Goal: Task Accomplishment & Management: Complete application form

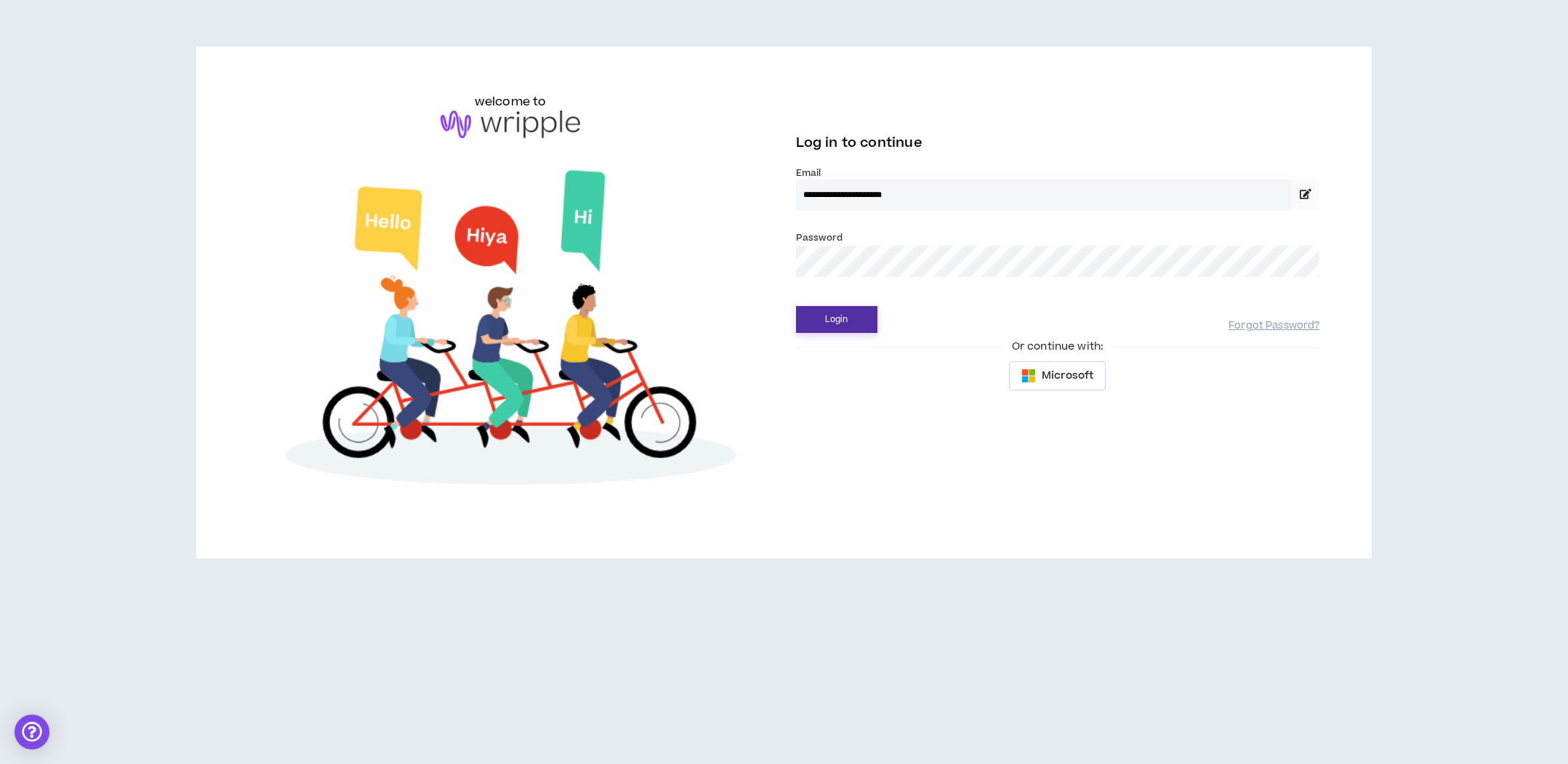
click at [840, 324] on button "Login" at bounding box center [837, 319] width 82 height 27
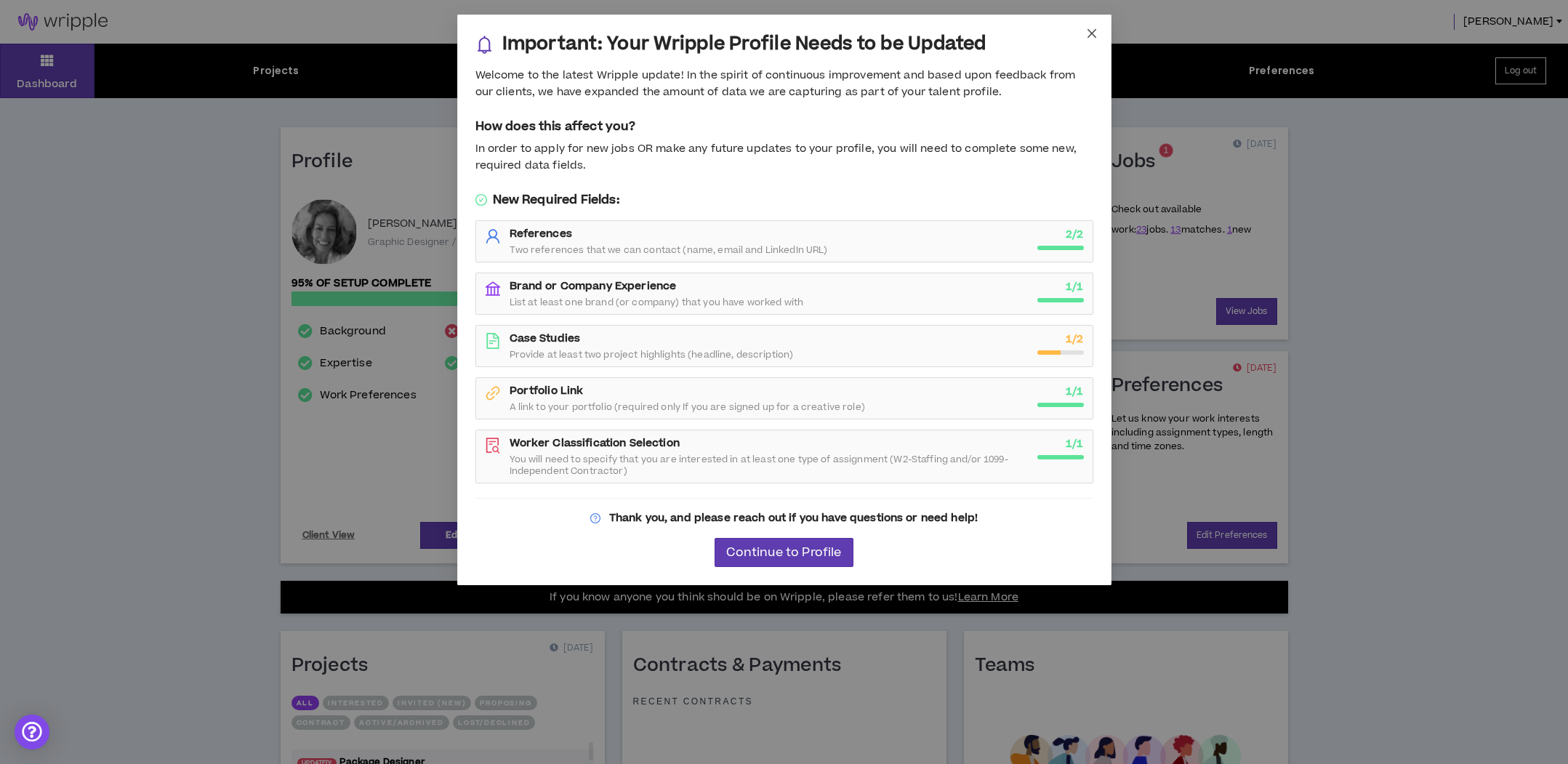
click at [1090, 37] on icon "close" at bounding box center [1092, 33] width 12 height 12
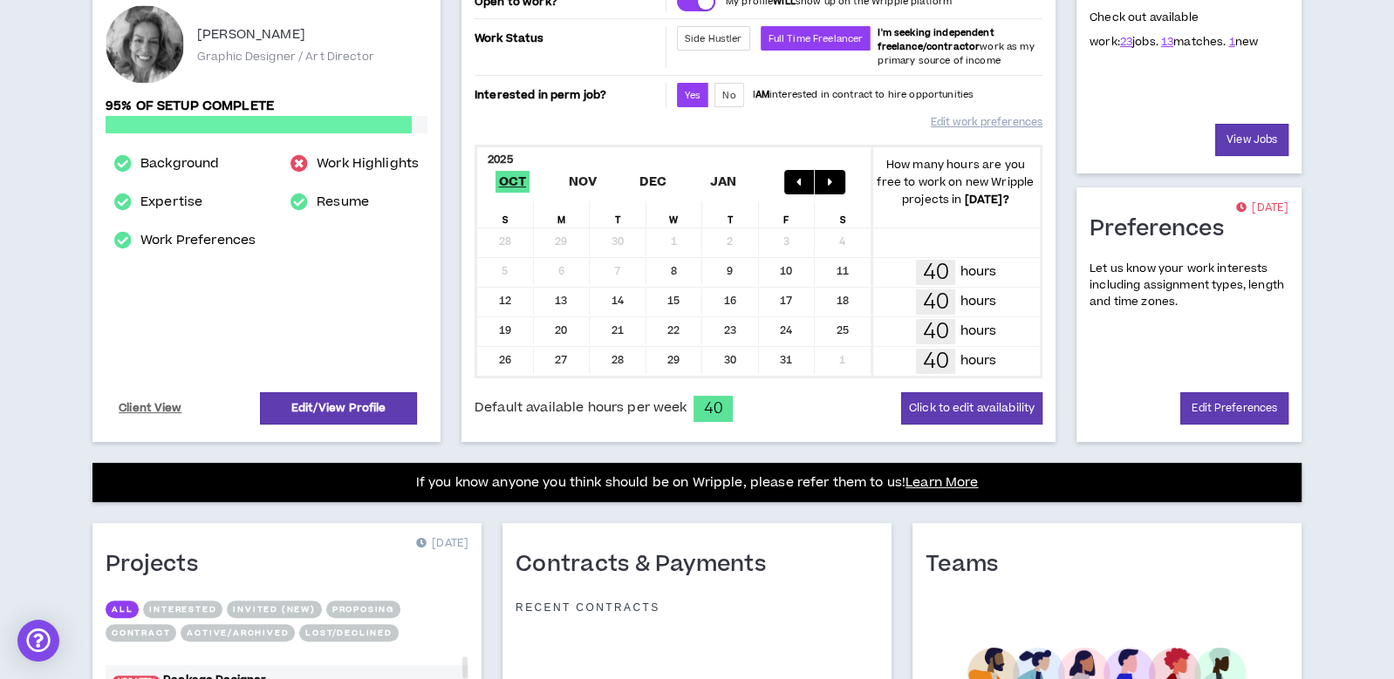
scroll to position [22, 0]
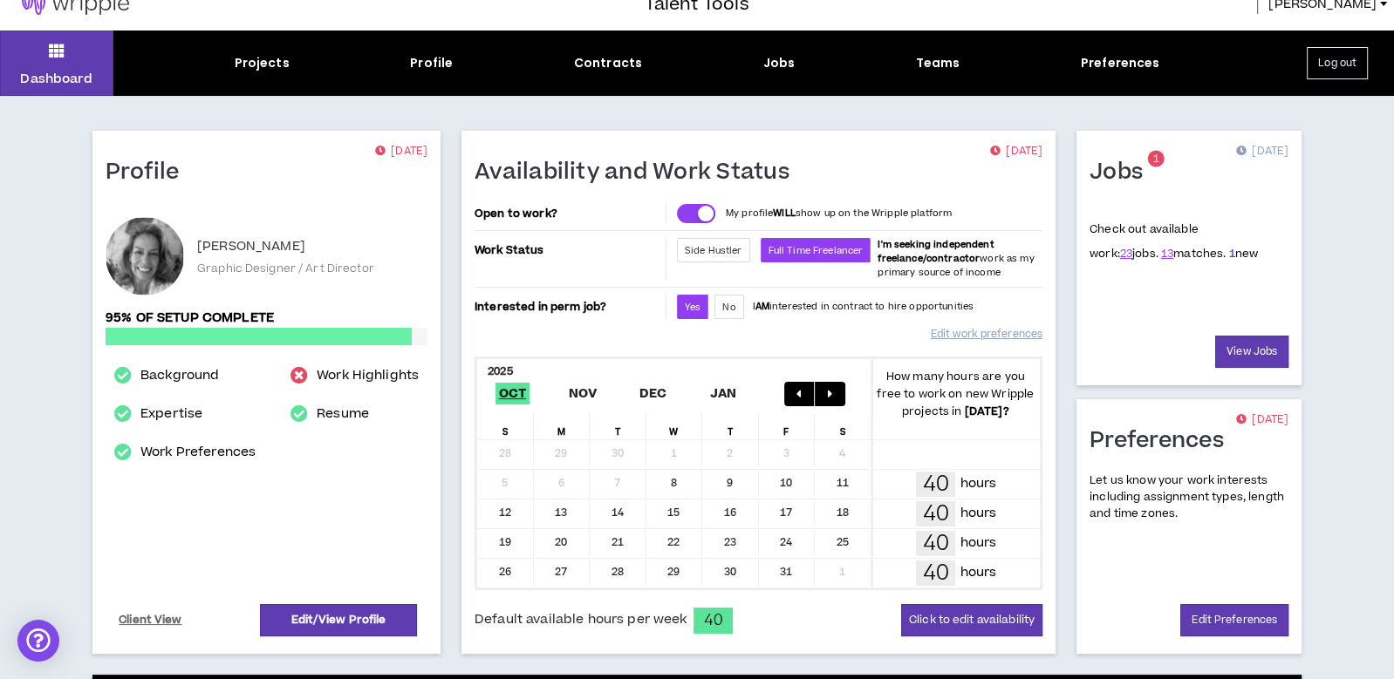
click at [1228, 256] on link "1" at bounding box center [1231, 254] width 6 height 16
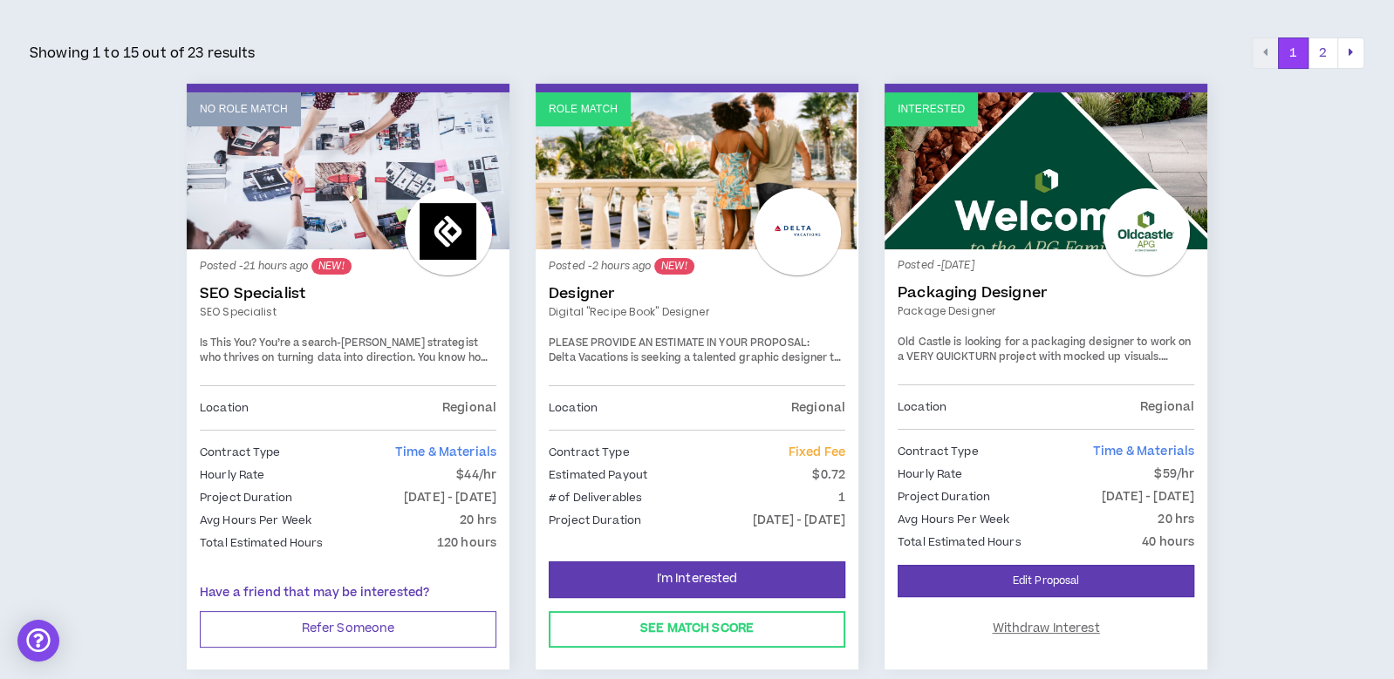
scroll to position [281, 0]
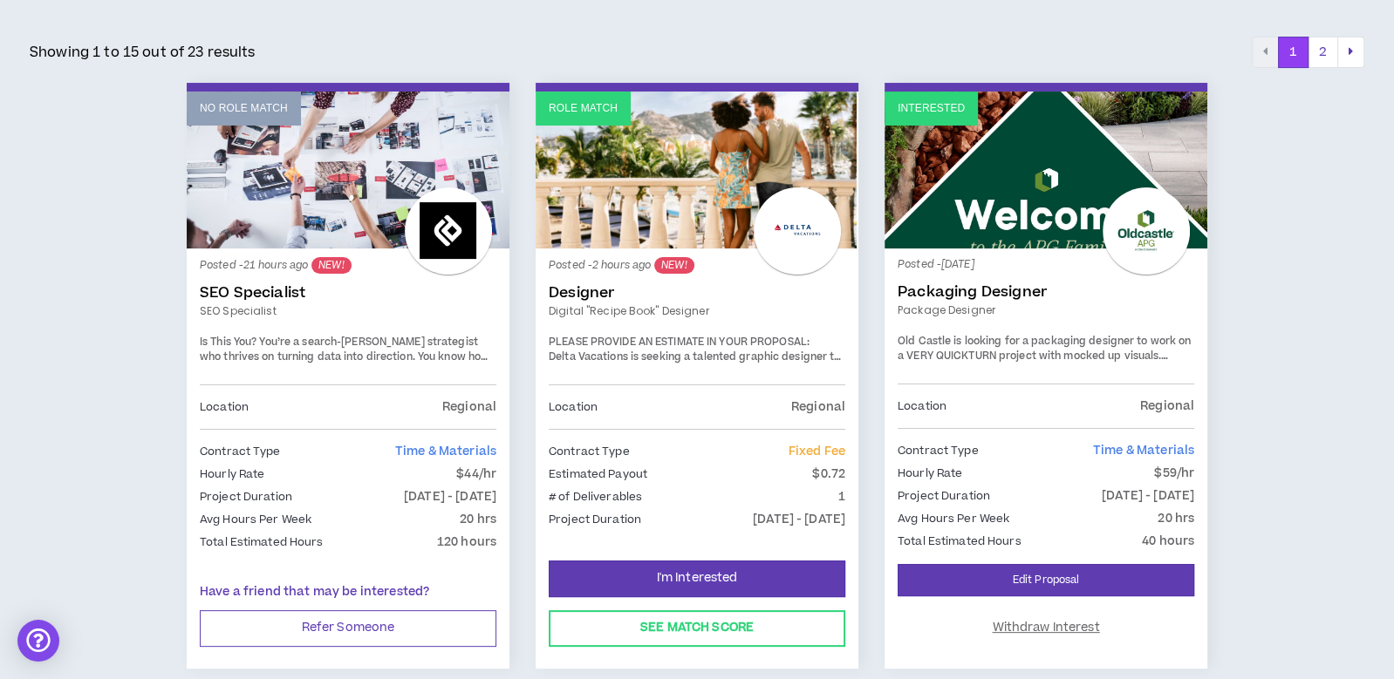
click at [773, 237] on div at bounding box center [797, 231] width 87 height 87
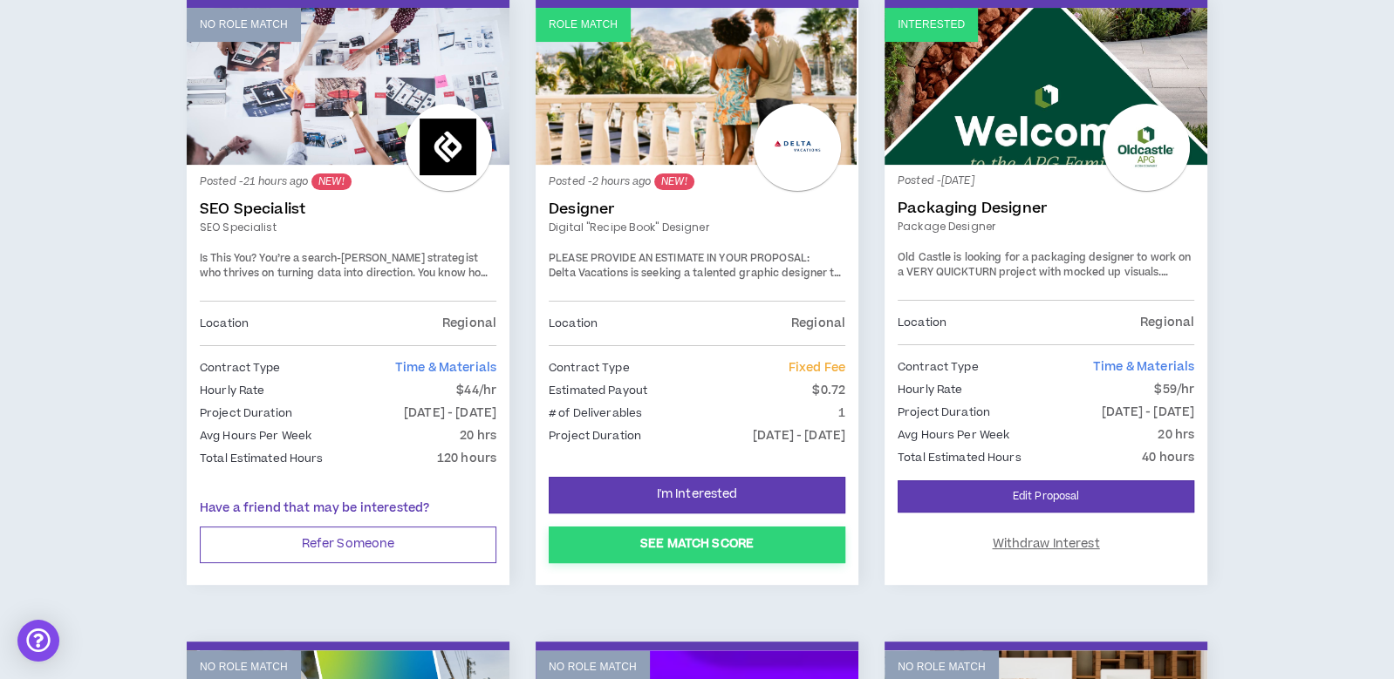
scroll to position [370, 0]
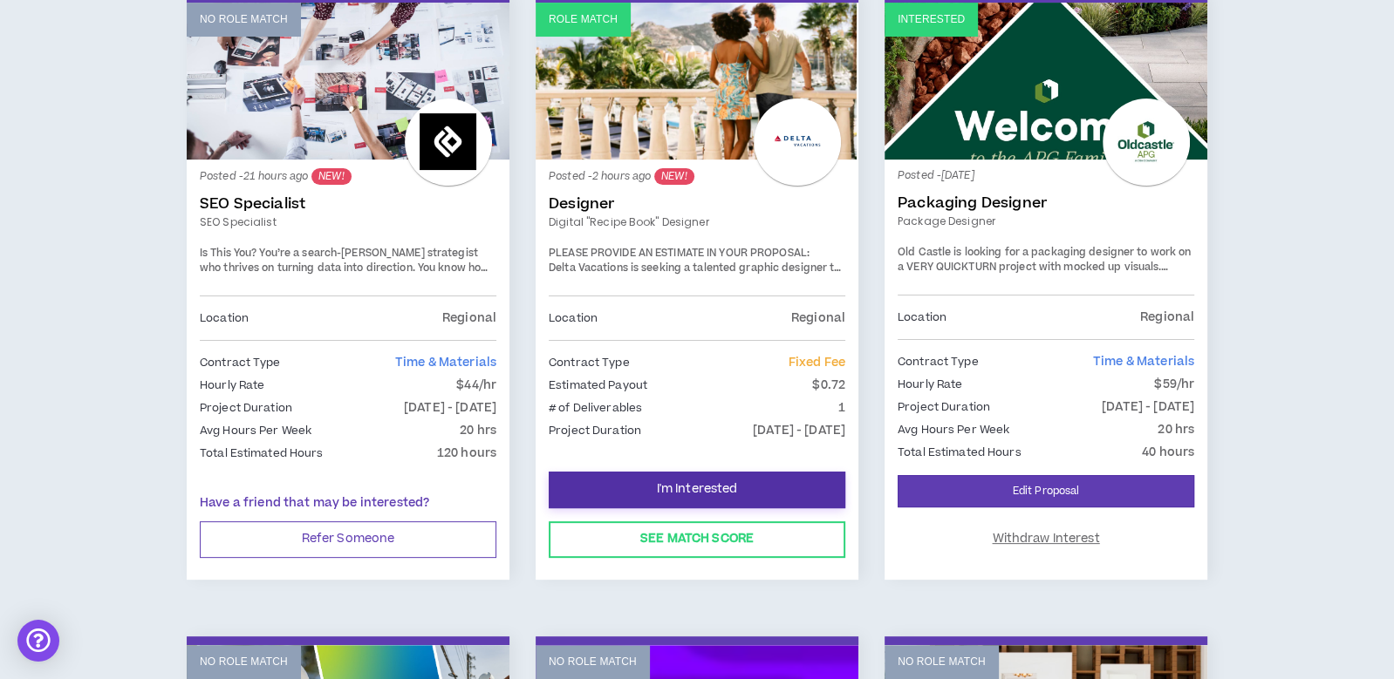
click at [659, 484] on span "I'm Interested" at bounding box center [697, 489] width 81 height 17
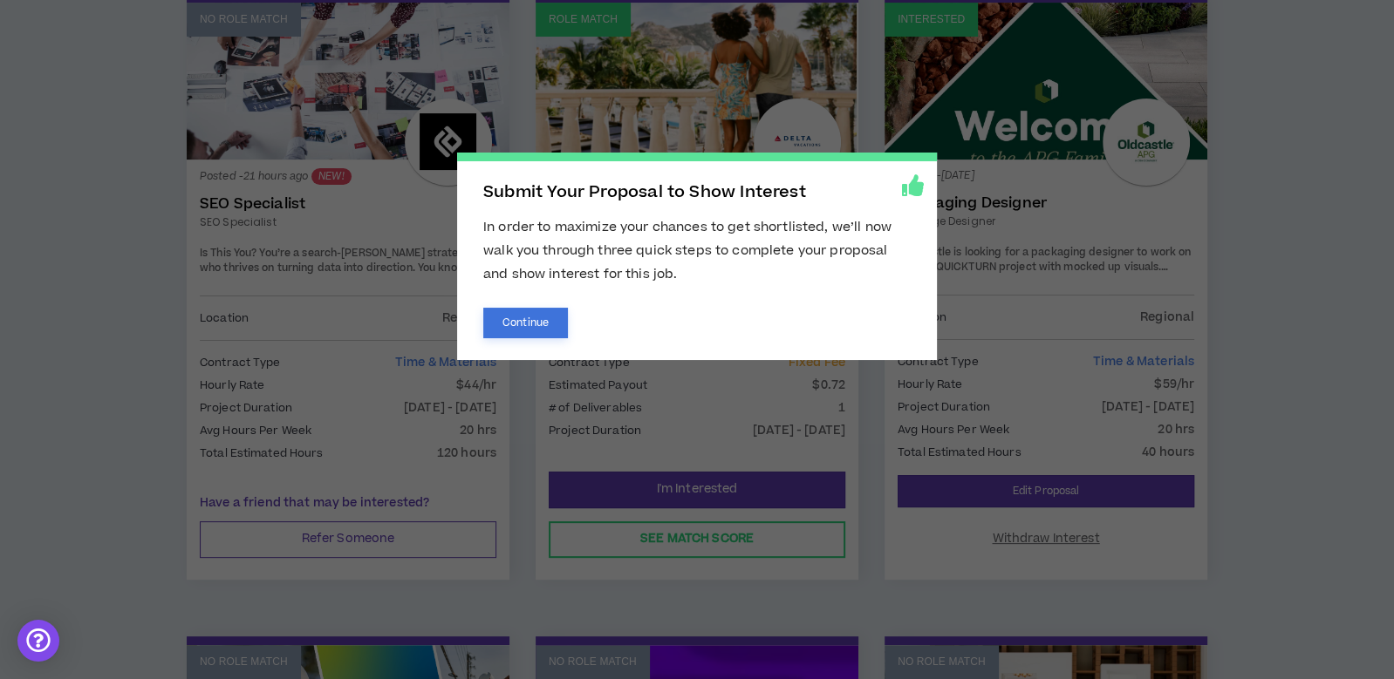
click at [529, 318] on button "Continue" at bounding box center [525, 323] width 85 height 31
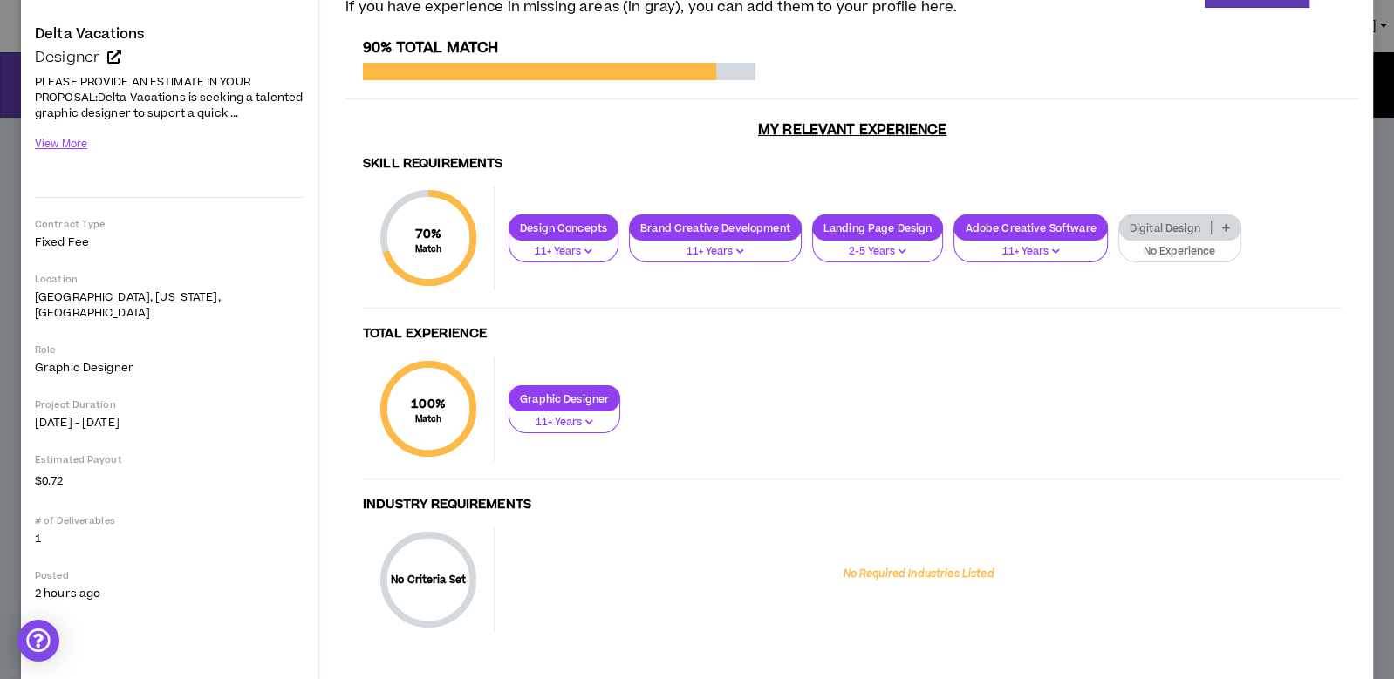
scroll to position [164, 0]
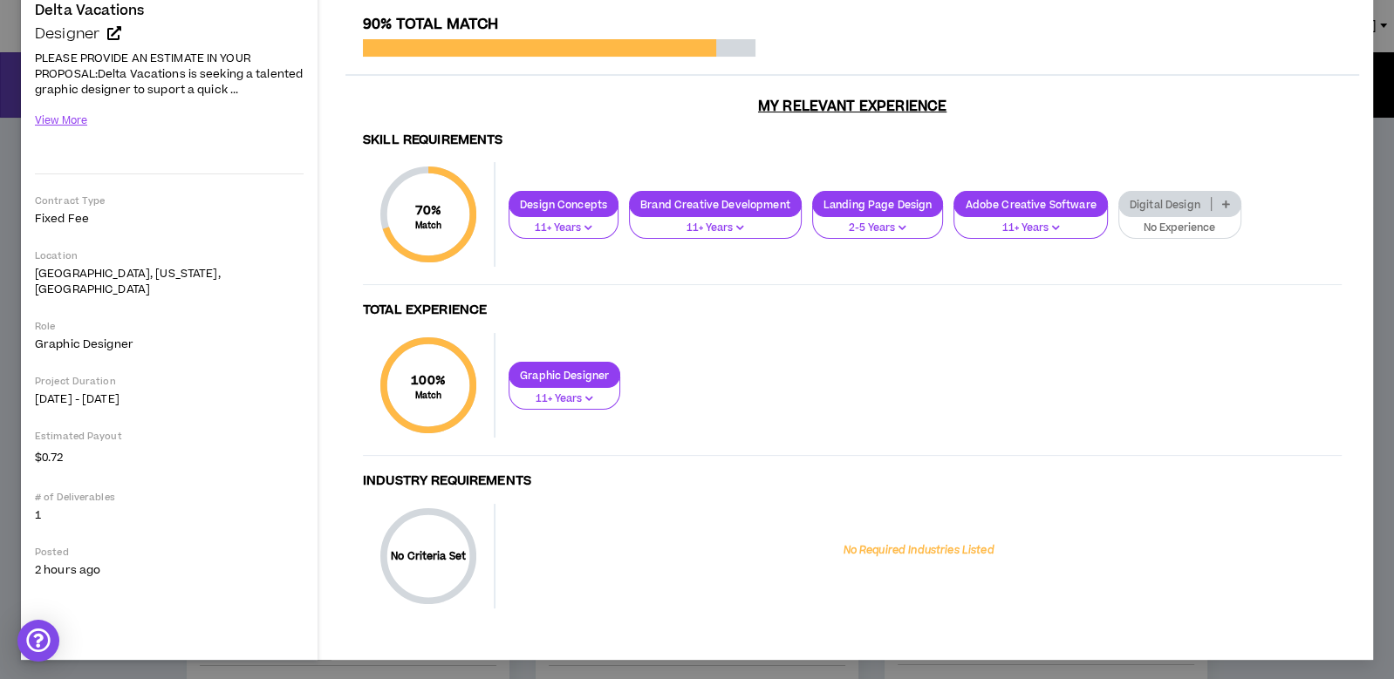
click at [1184, 208] on p "Digital Design" at bounding box center [1165, 204] width 92 height 13
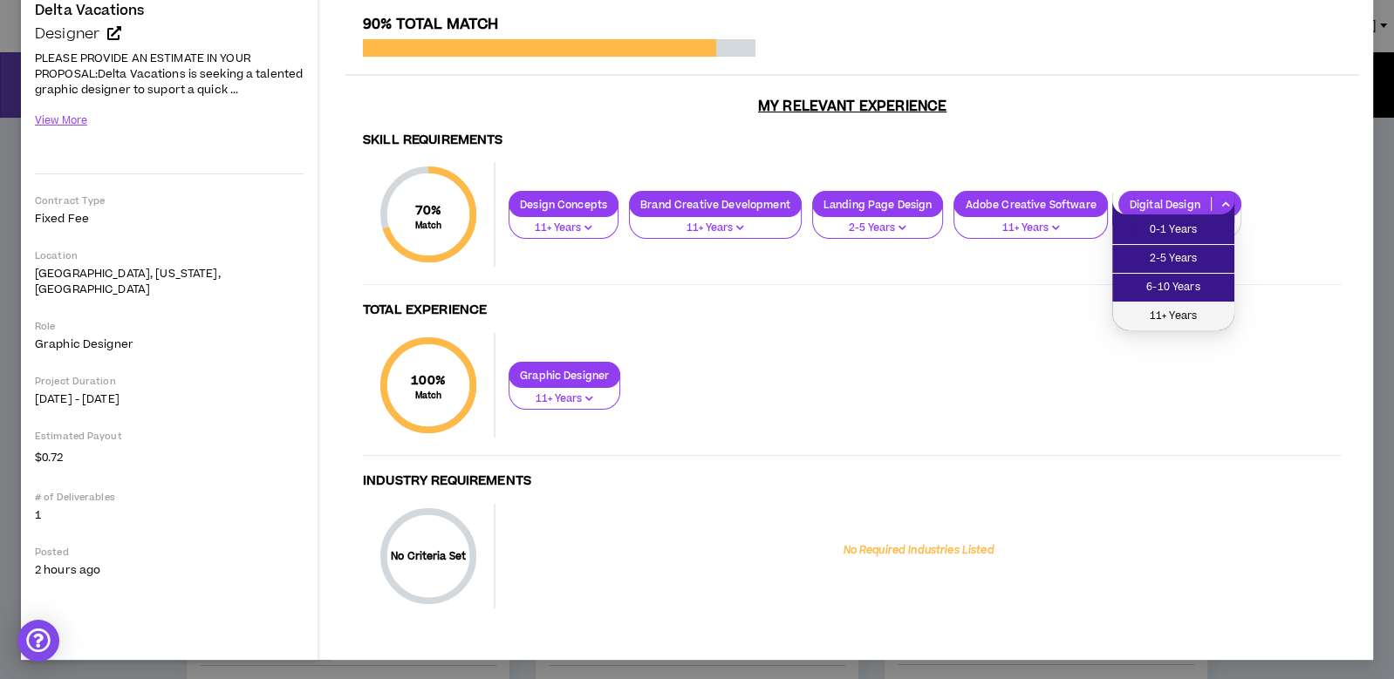
click at [1195, 315] on span "11+ Years" at bounding box center [1172, 316] width 101 height 19
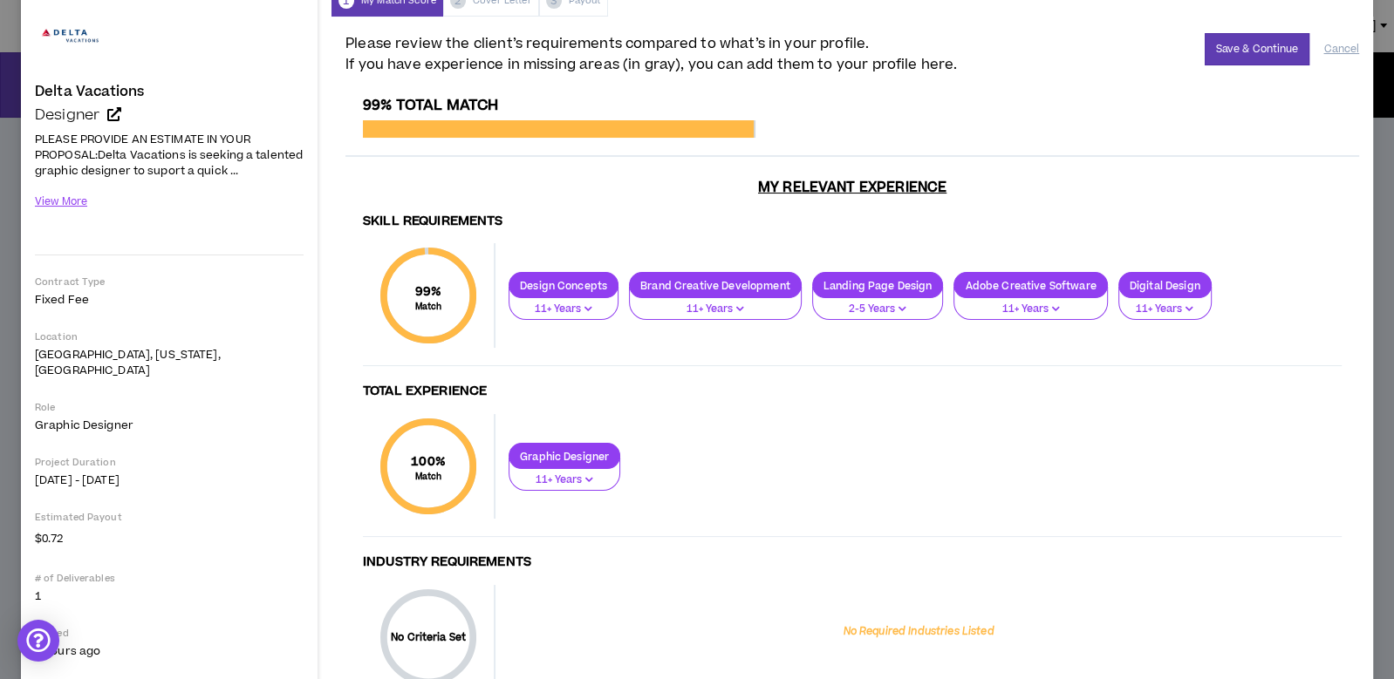
scroll to position [0, 0]
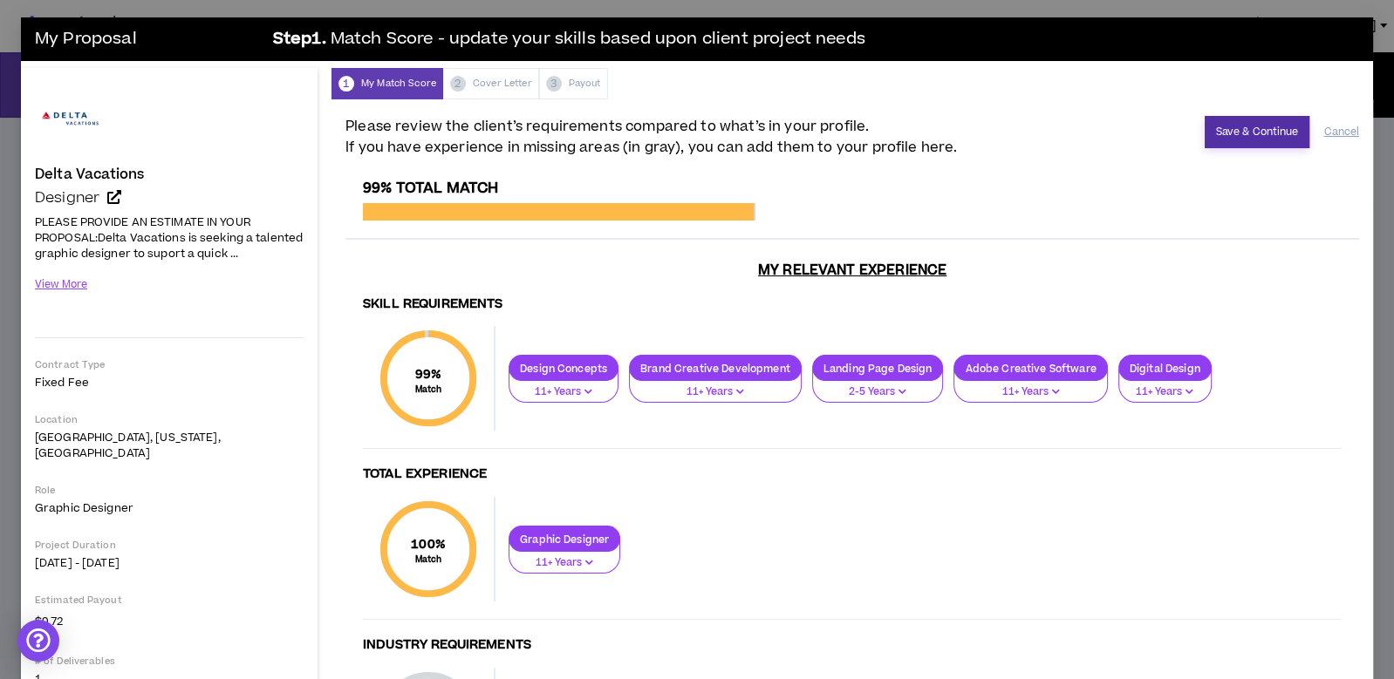
click at [1272, 130] on button "Save & Continue" at bounding box center [1257, 132] width 106 height 32
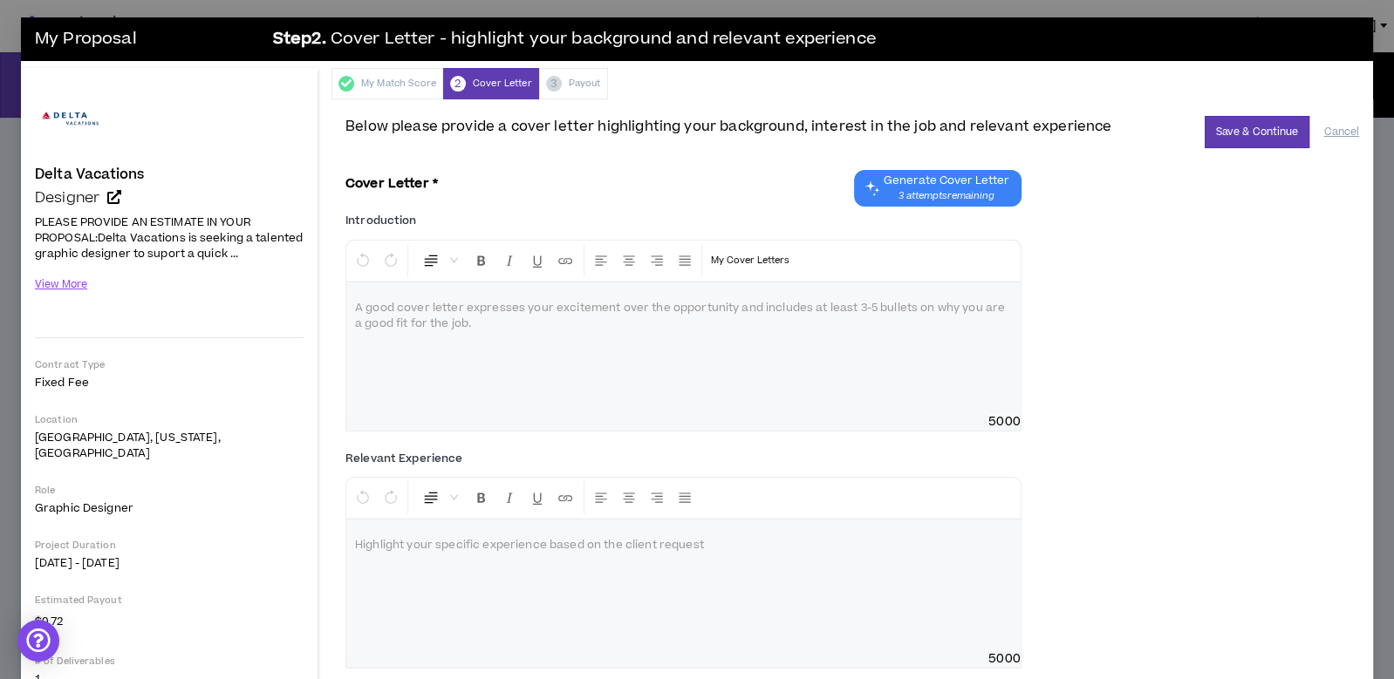
click at [946, 184] on span "Generate Cover Letter" at bounding box center [947, 181] width 126 height 14
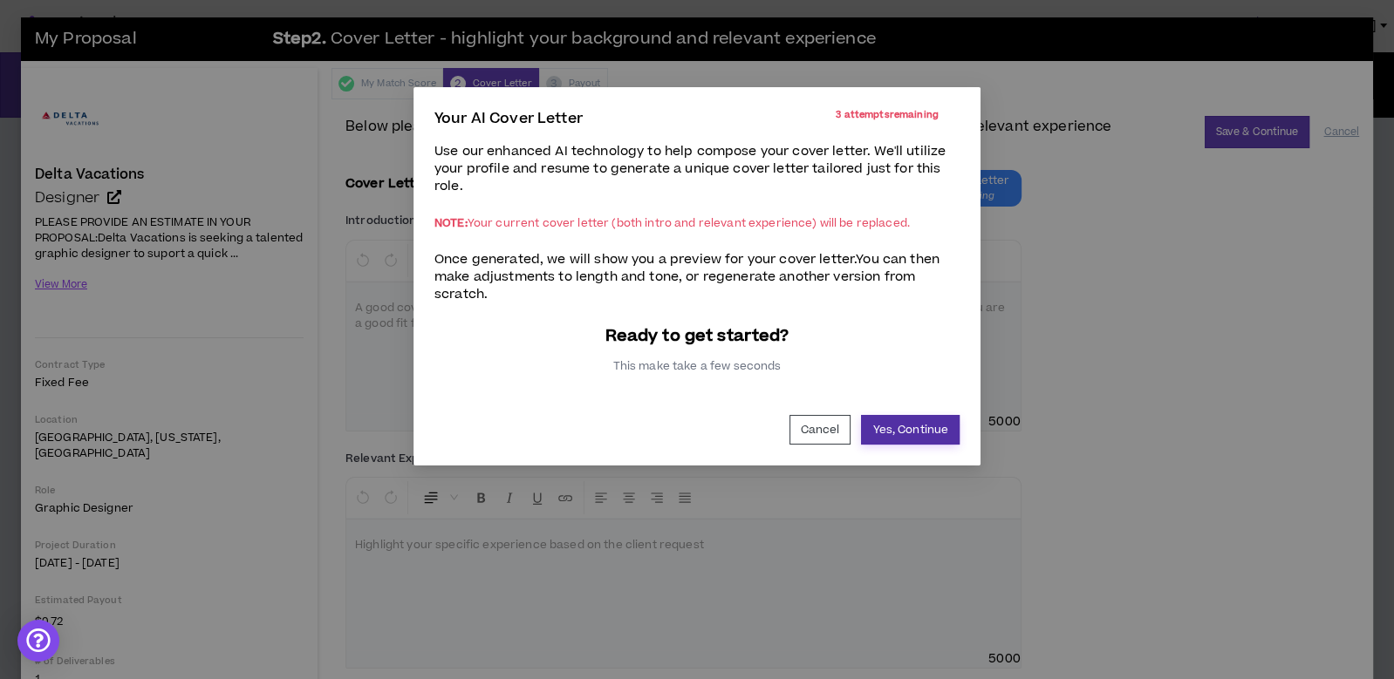
click at [912, 426] on button "Yes, Continue" at bounding box center [910, 430] width 99 height 30
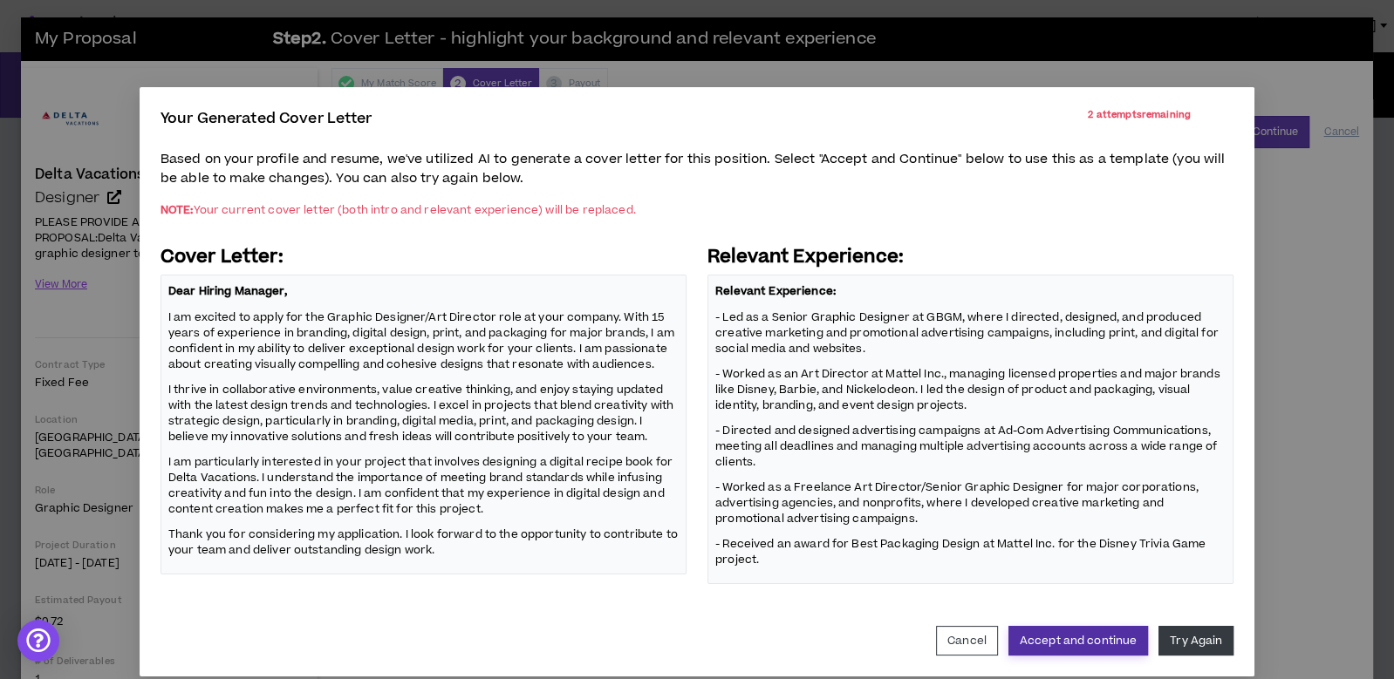
click at [1112, 645] on button "Accept and continue" at bounding box center [1078, 641] width 140 height 30
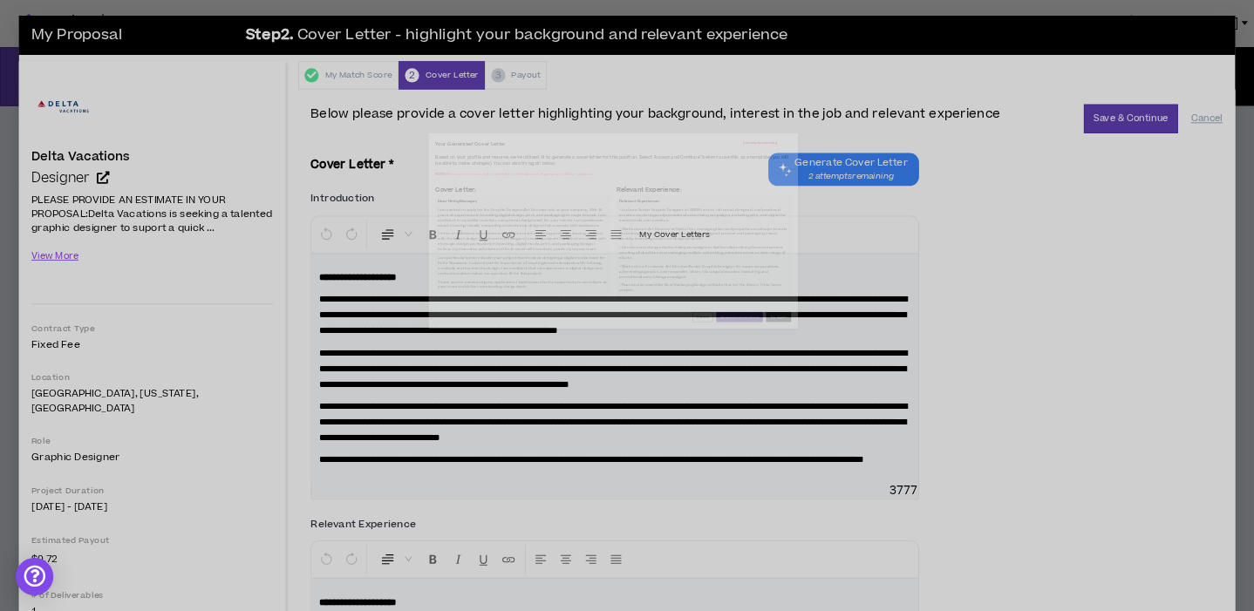
scroll to position [220, 0]
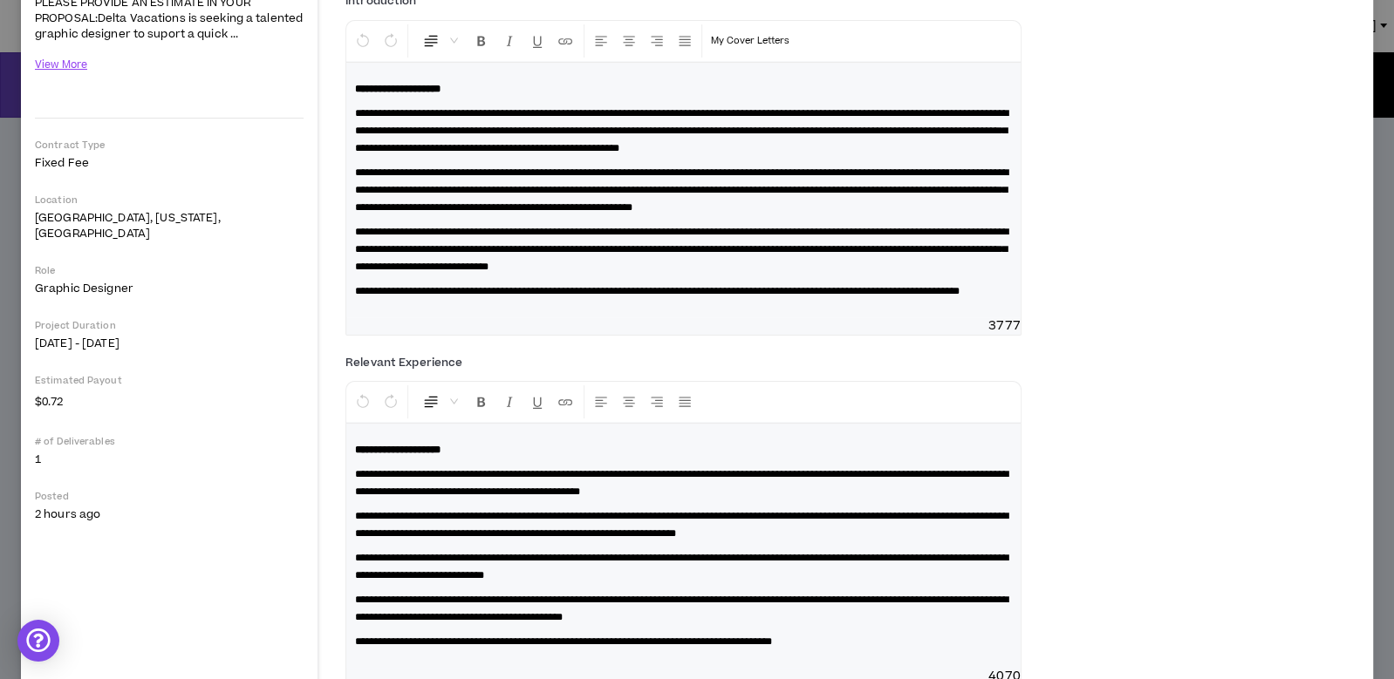
click at [546, 300] on p "**********" at bounding box center [683, 291] width 657 height 17
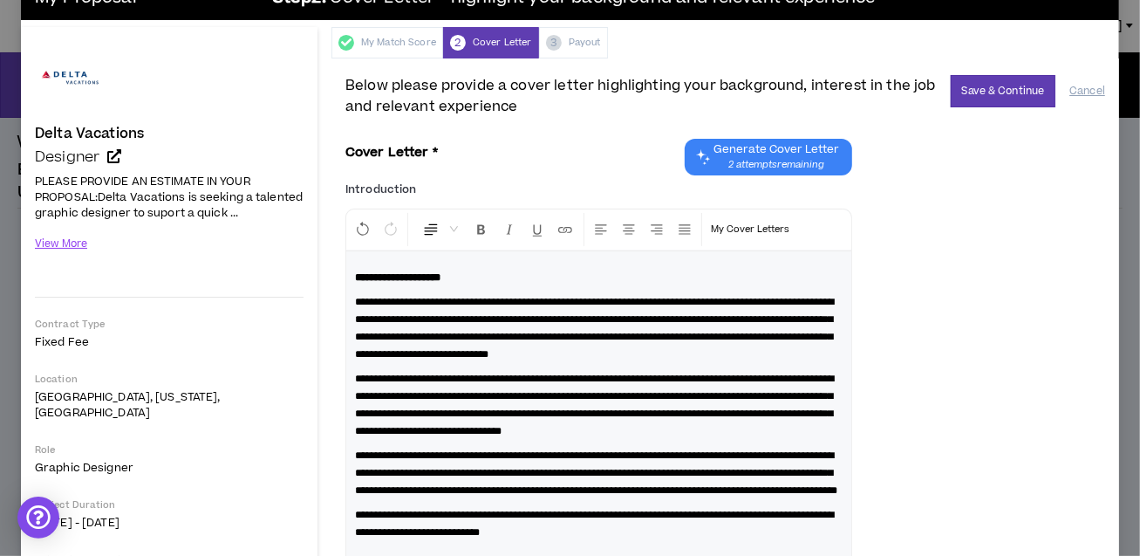
scroll to position [0, 0]
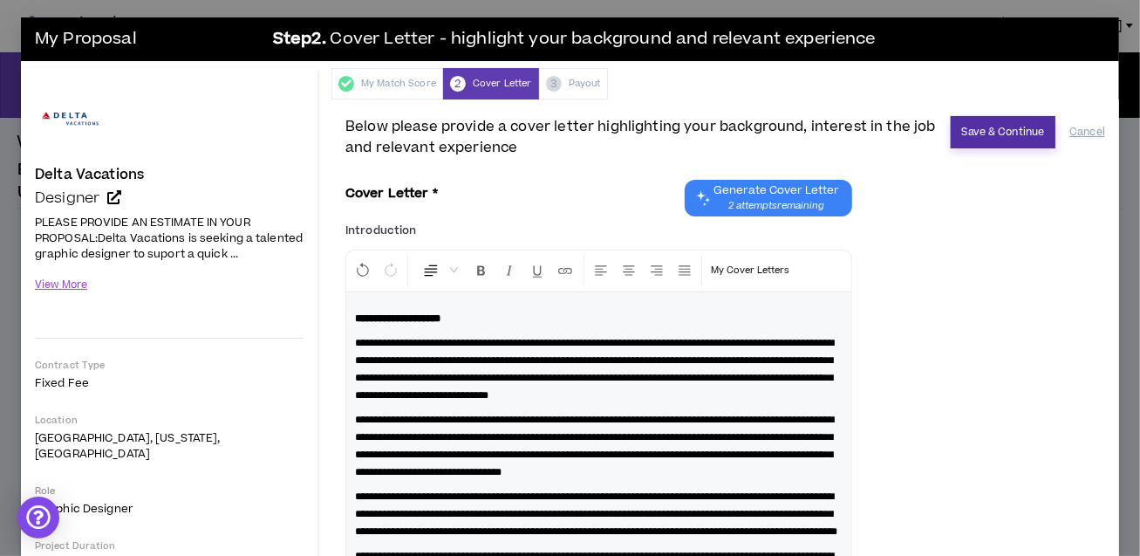
click at [1020, 125] on button "Save & Continue" at bounding box center [1004, 132] width 106 height 32
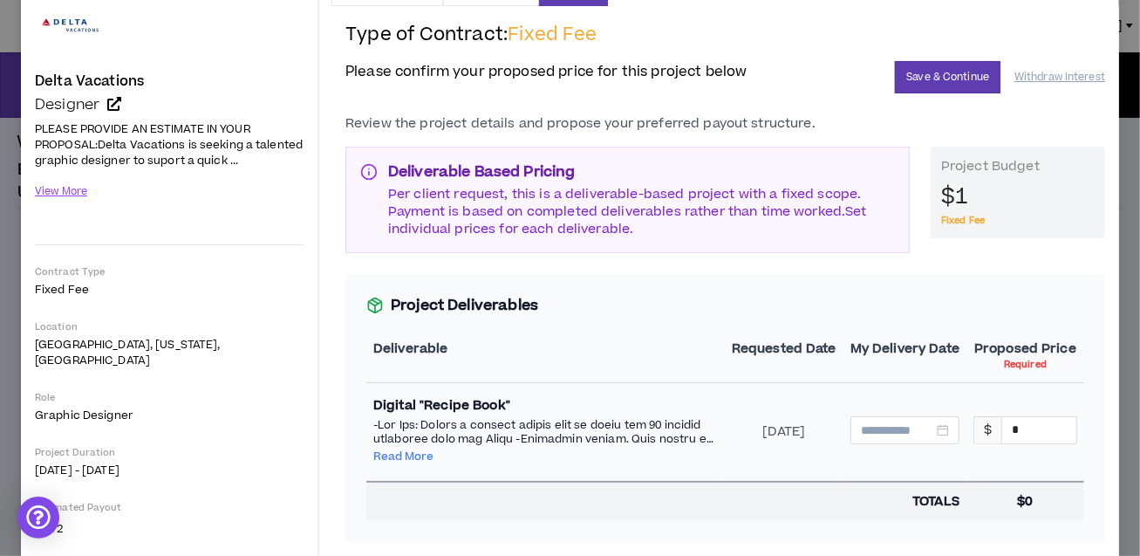
scroll to position [92, 0]
click at [965, 81] on button "Save & Continue" at bounding box center [948, 78] width 106 height 32
type input "**********"
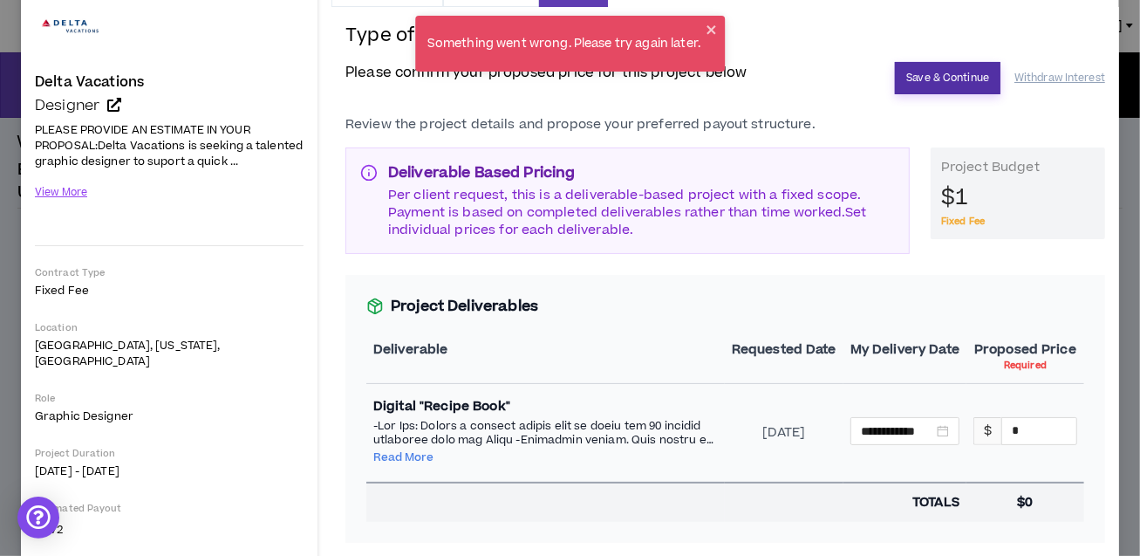
click at [965, 81] on button "Save & Continue" at bounding box center [948, 78] width 106 height 32
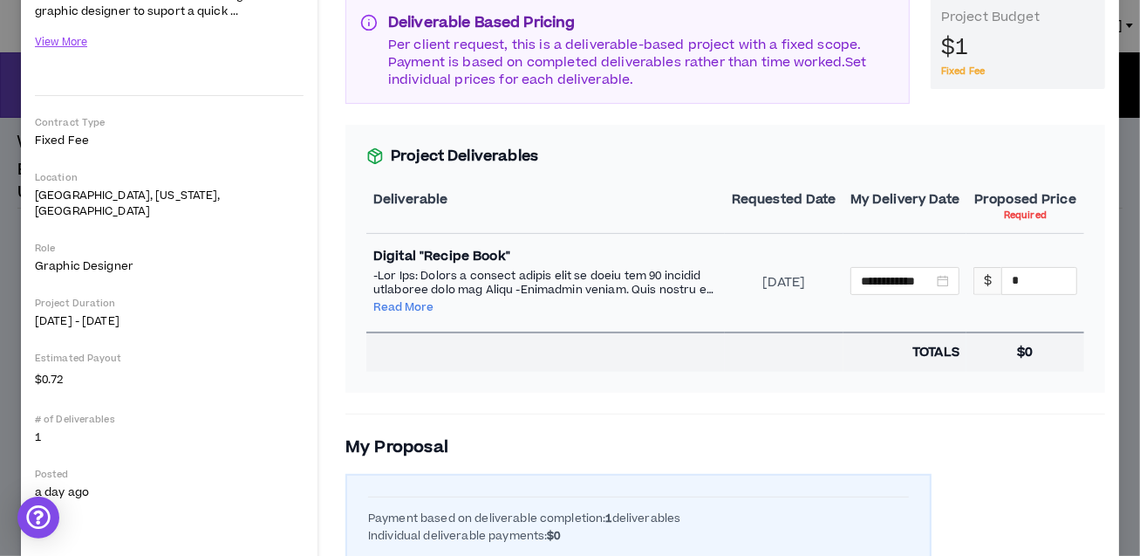
scroll to position [235, 0]
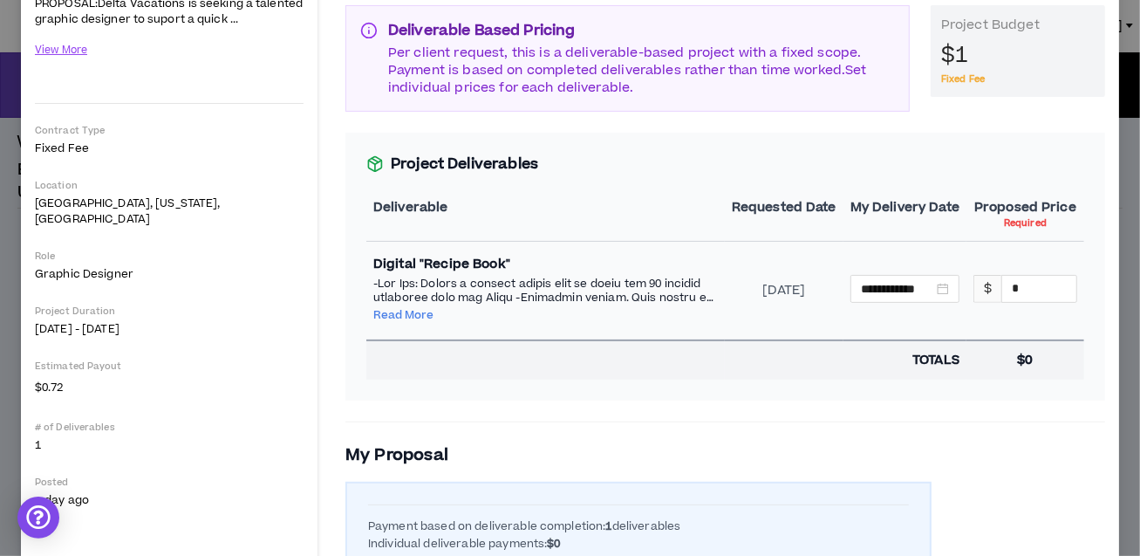
click at [1037, 208] on p "Proposed Price" at bounding box center [1025, 207] width 102 height 17
click at [1031, 223] on p "Required" at bounding box center [1025, 223] width 43 height 14
click at [417, 316] on button "Read More" at bounding box center [403, 315] width 60 height 14
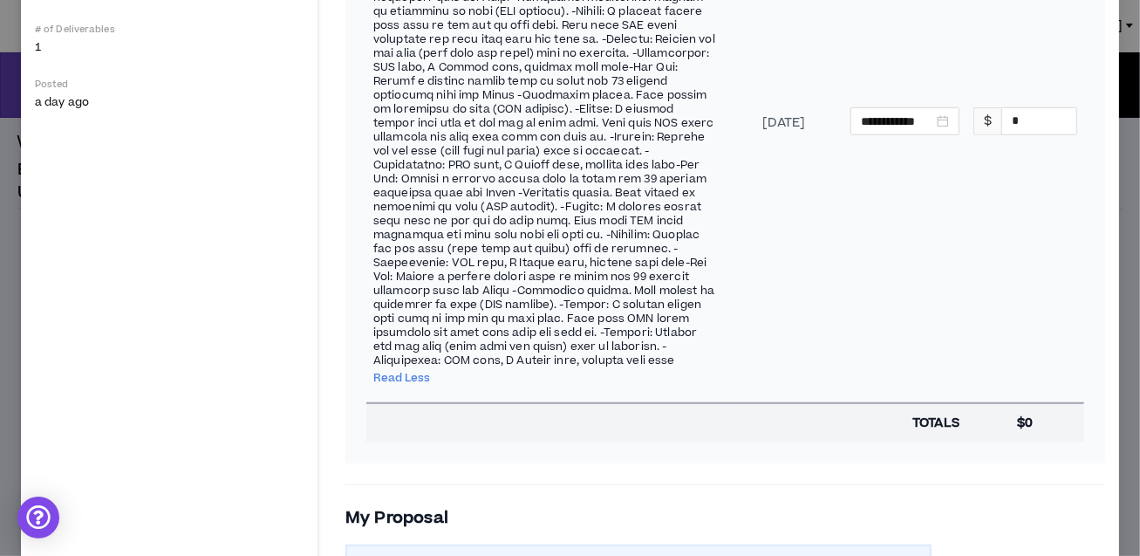
scroll to position [631, 0]
drag, startPoint x: 1017, startPoint y: 115, endPoint x: 1005, endPoint y: 116, distance: 12.2
click at [1005, 116] on input "*" at bounding box center [1039, 123] width 74 height 26
click at [1039, 235] on td "$ **" at bounding box center [1025, 121] width 118 height 559
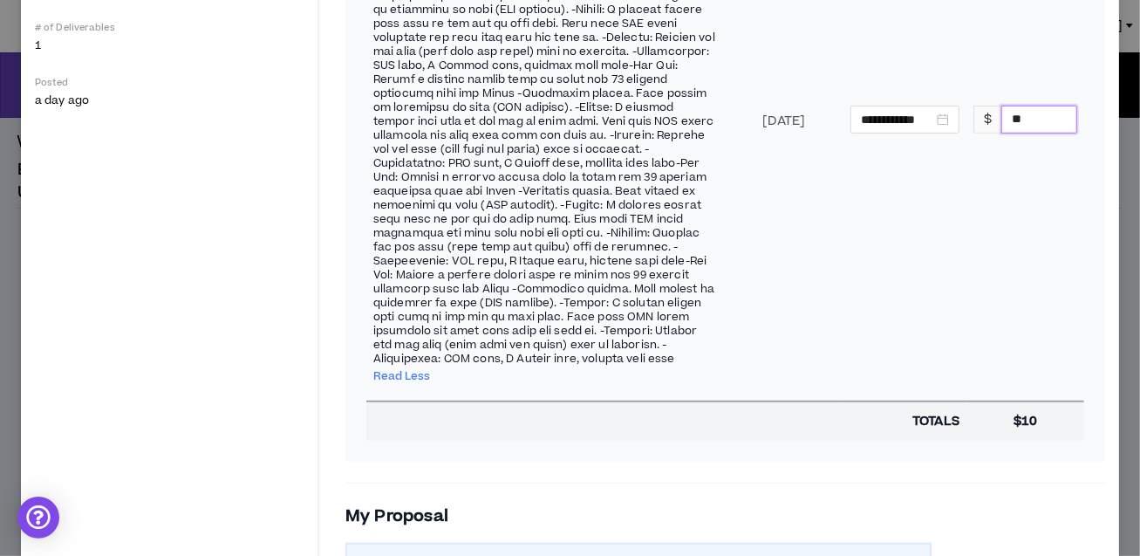
drag, startPoint x: 1034, startPoint y: 109, endPoint x: 1011, endPoint y: 110, distance: 23.6
click at [1011, 110] on input "**" at bounding box center [1039, 119] width 74 height 26
type input "*"
click at [1033, 228] on td "$ *" at bounding box center [1025, 121] width 118 height 559
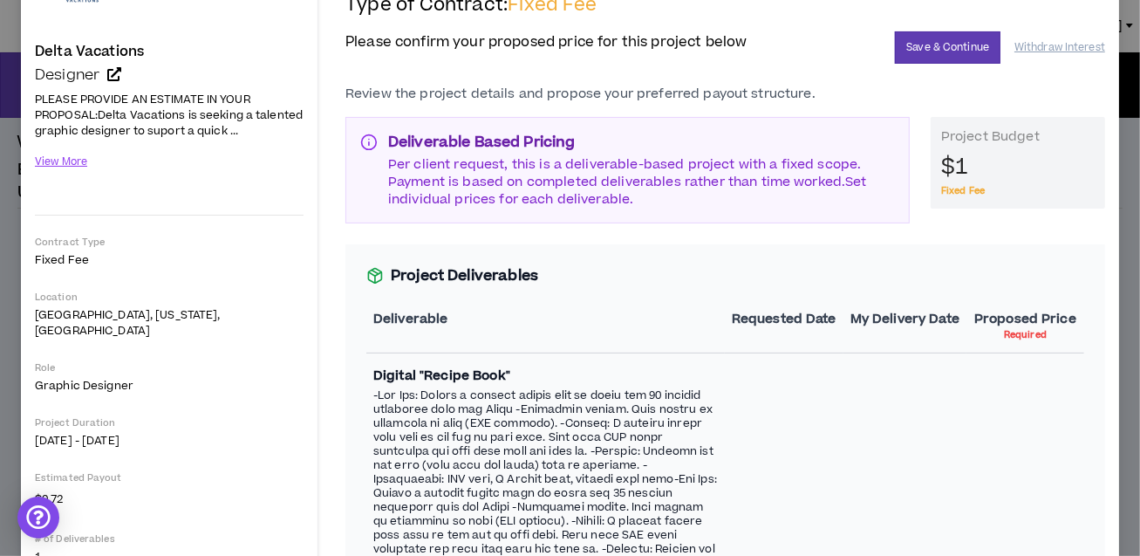
scroll to position [0, 0]
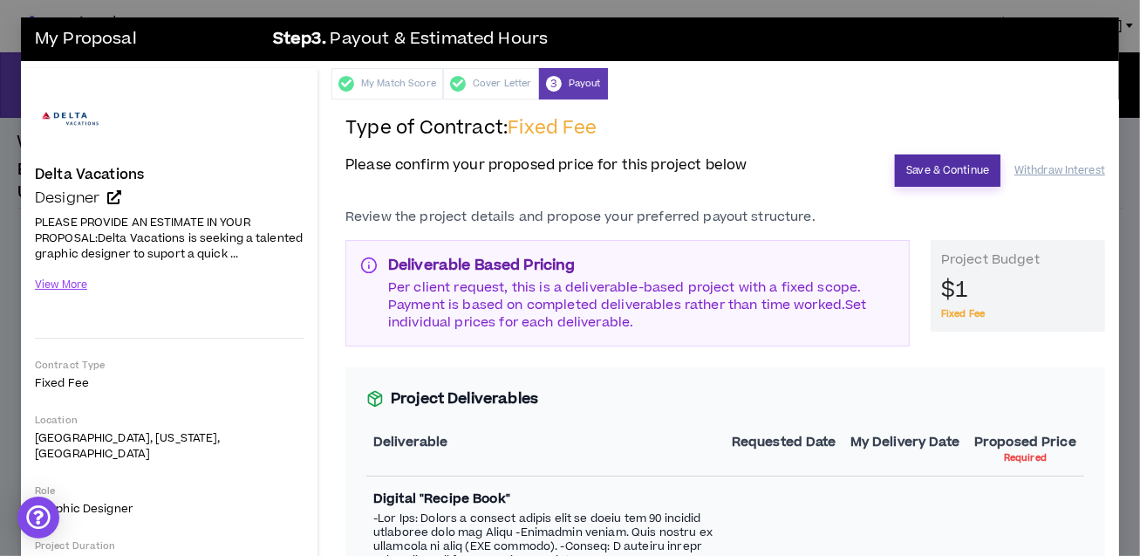
click at [937, 169] on button "Save & Continue" at bounding box center [948, 170] width 106 height 32
